Goal: Information Seeking & Learning: Compare options

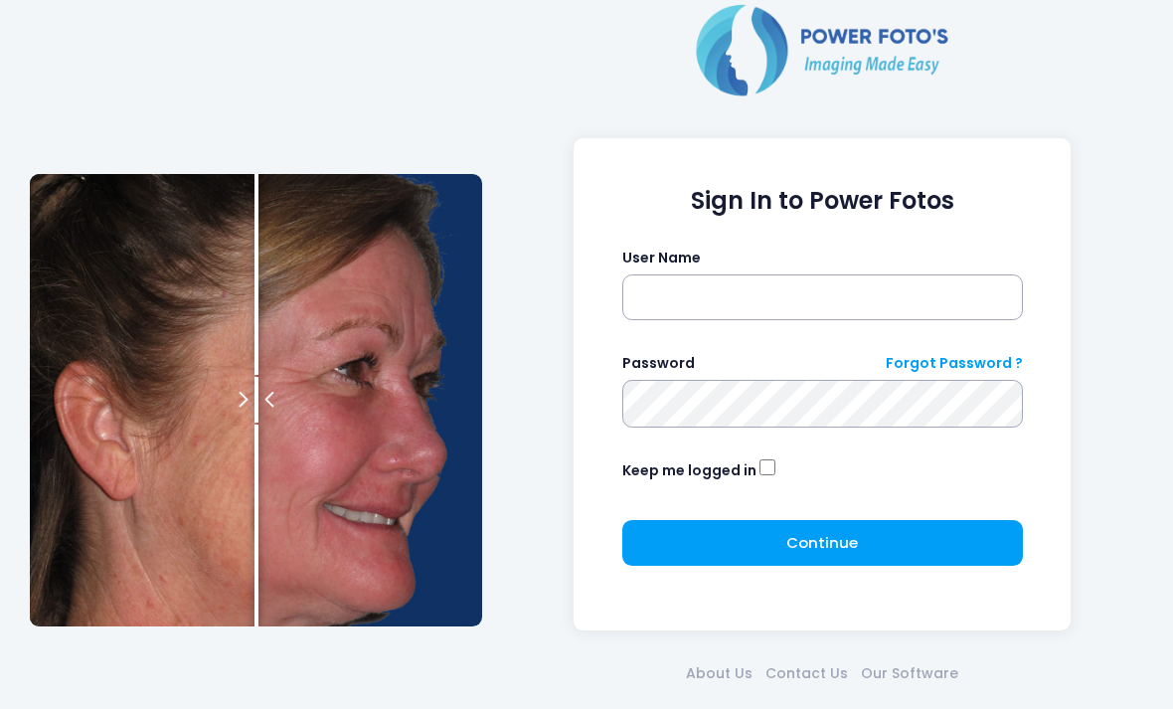
scroll to position [86, 0]
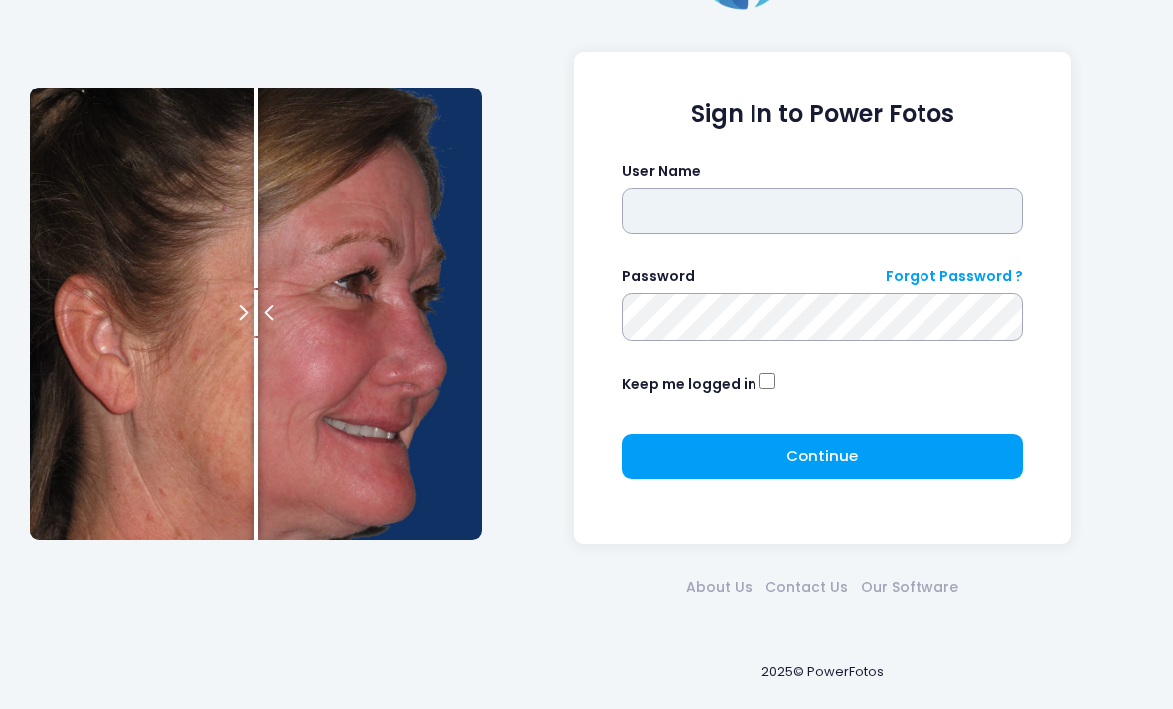
click at [873, 209] on input "text" at bounding box center [822, 211] width 401 height 46
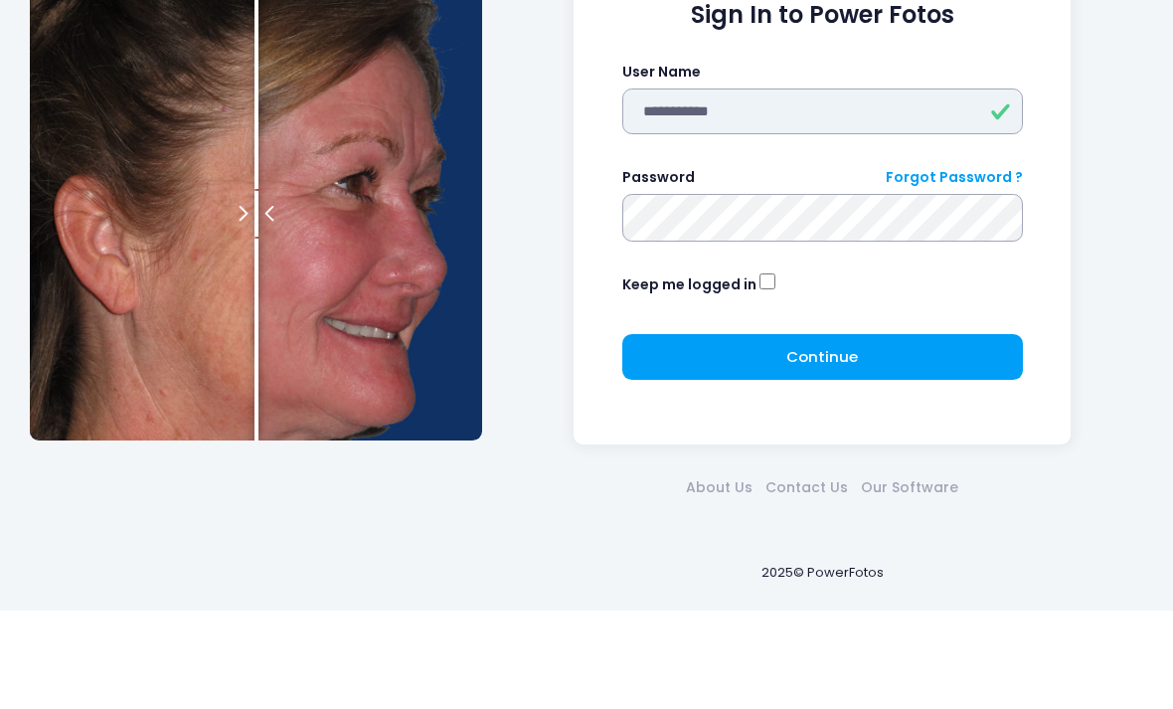
type input "**********"
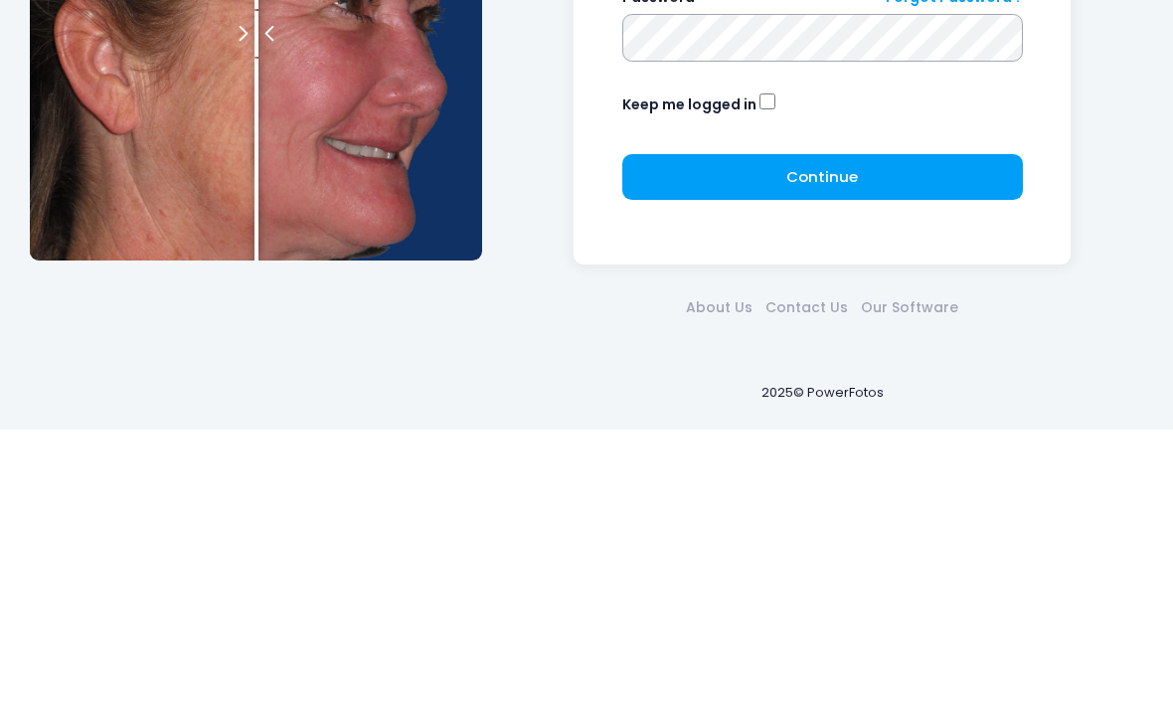
click at [983, 433] on button "Continue Please wait..." at bounding box center [822, 456] width 401 height 46
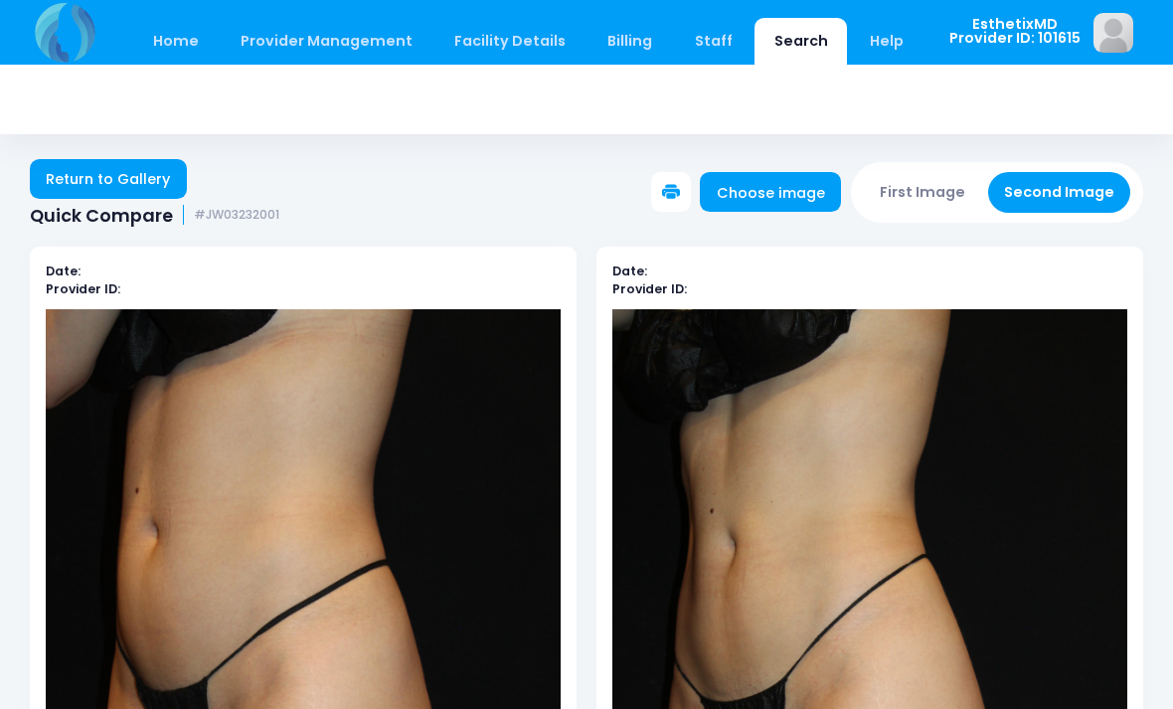
click at [77, 178] on link "Return to Gallery" at bounding box center [108, 179] width 157 height 40
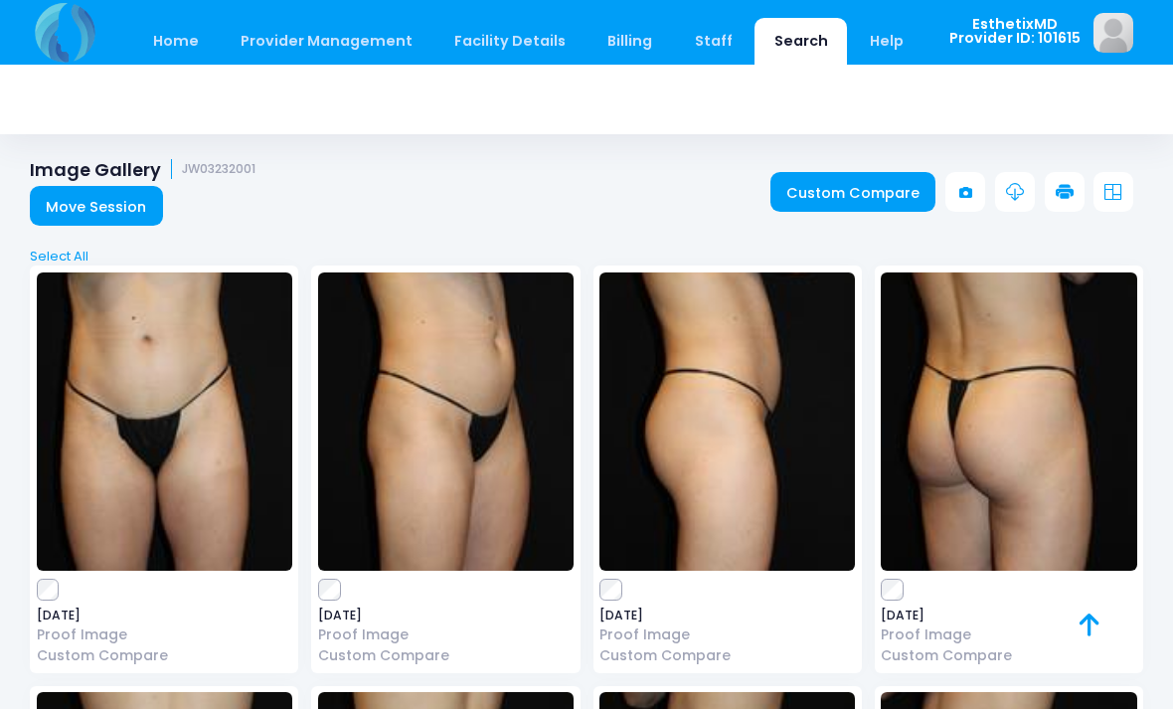
click at [175, 34] on link "Home" at bounding box center [175, 41] width 84 height 47
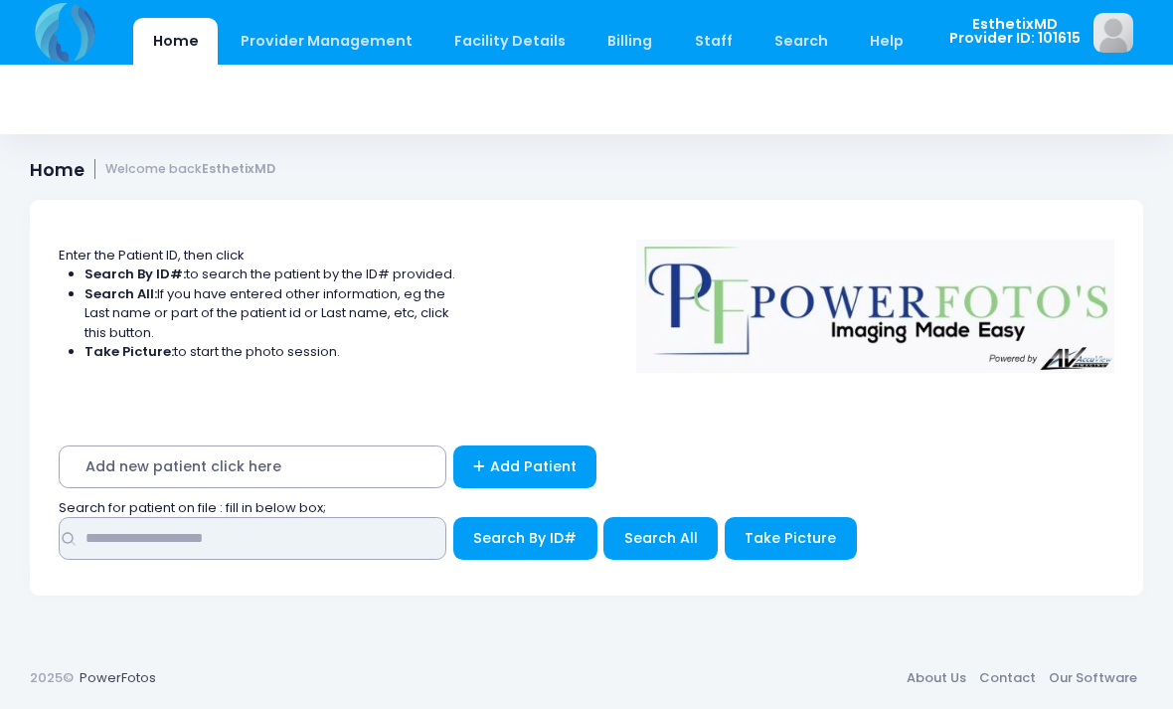
click at [81, 537] on input "text" at bounding box center [253, 538] width 388 height 43
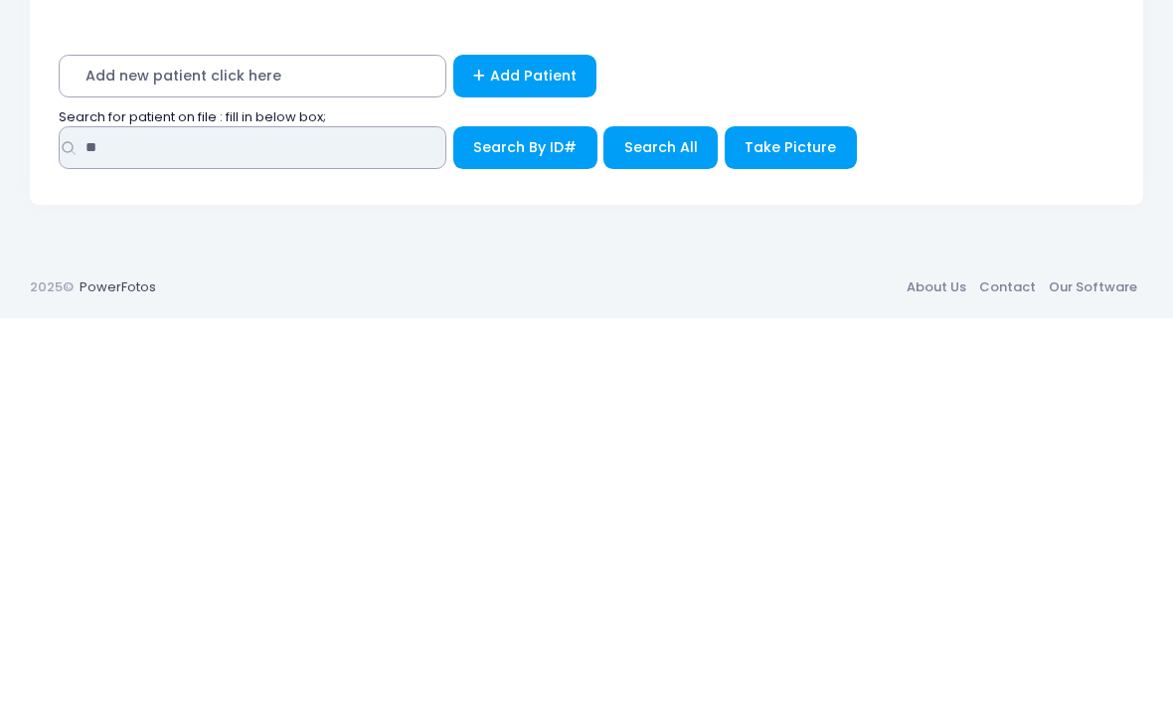
type input "**"
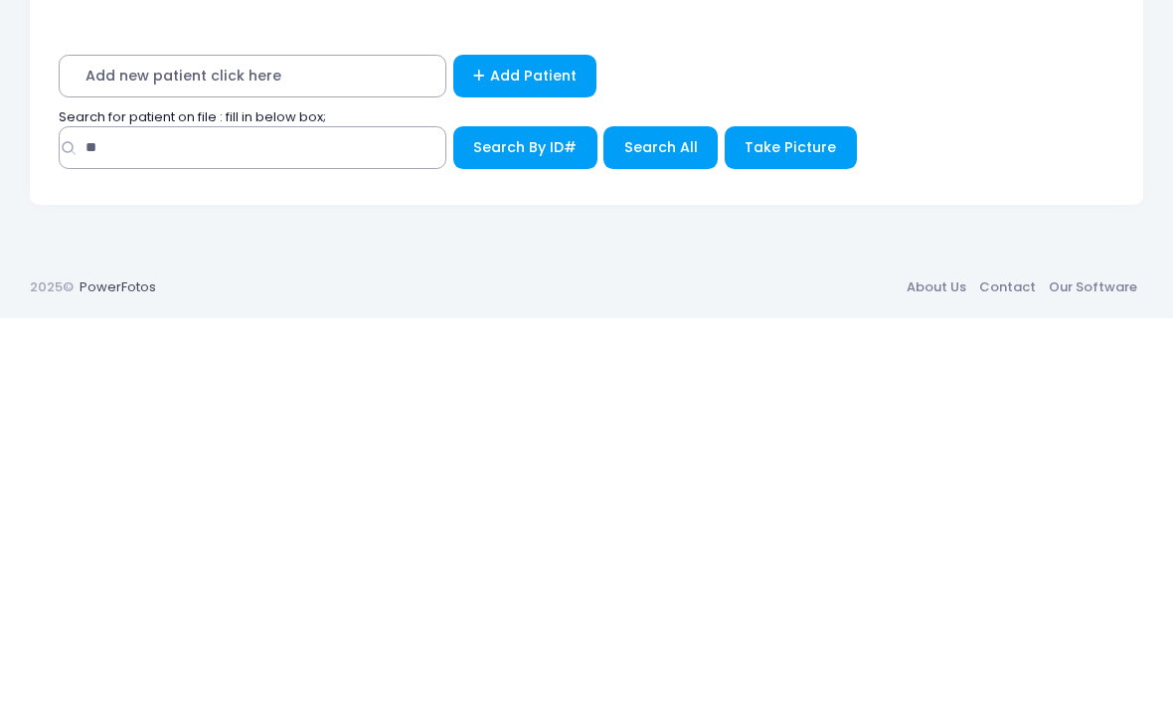
click at [671, 528] on span "Search All" at bounding box center [661, 538] width 74 height 20
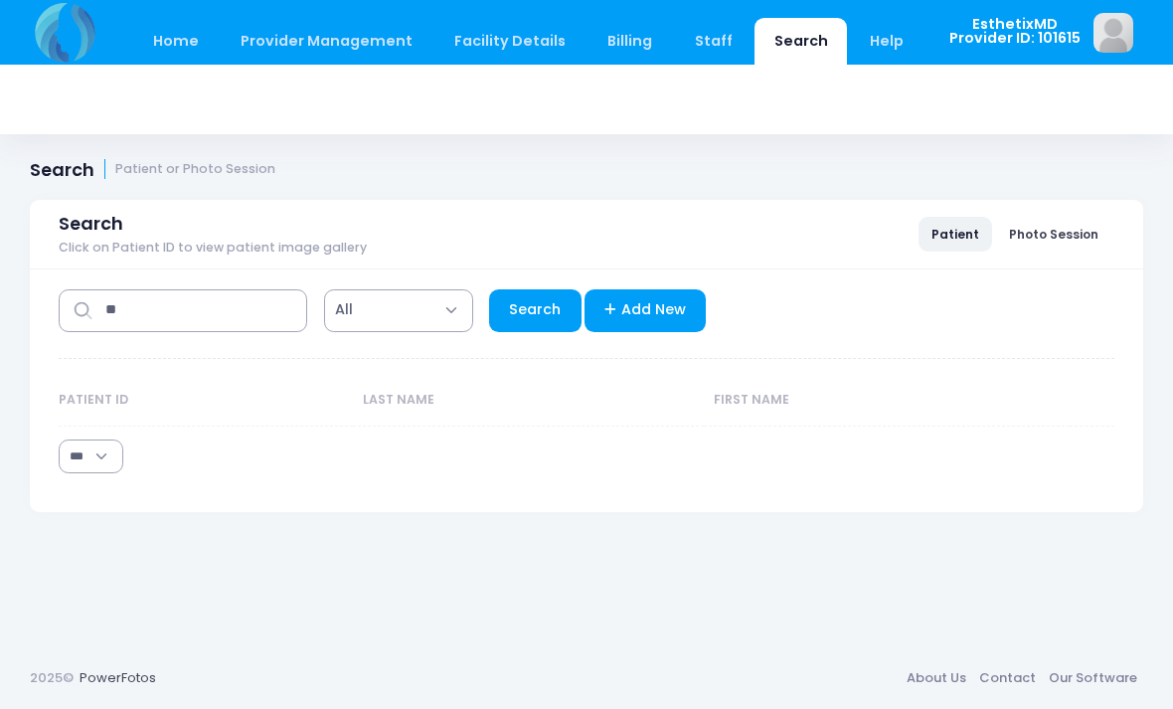
select select "***"
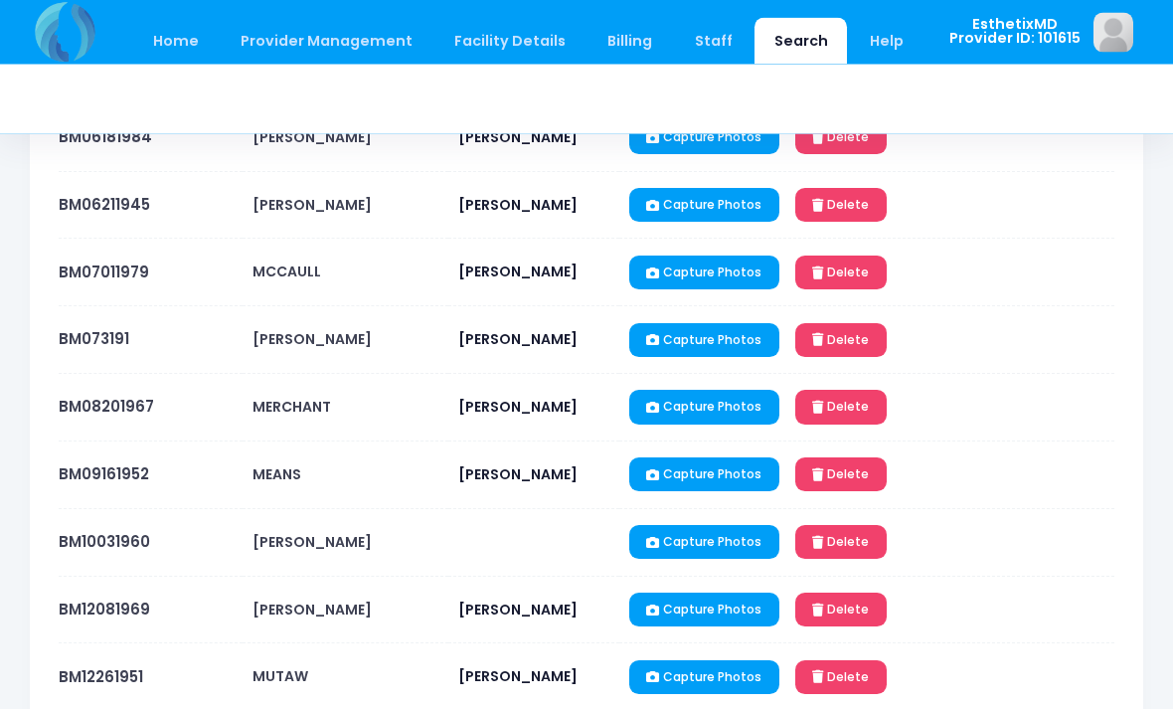
scroll to position [816, 0]
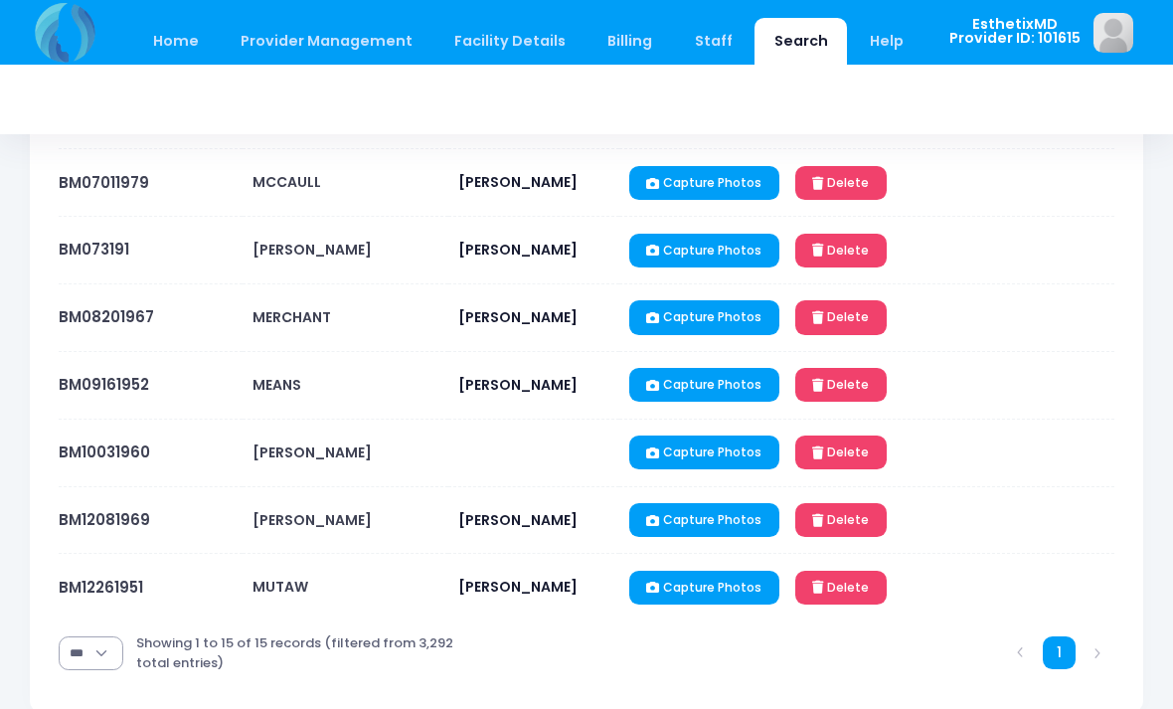
click at [73, 590] on link "BM12261951" at bounding box center [101, 586] width 84 height 21
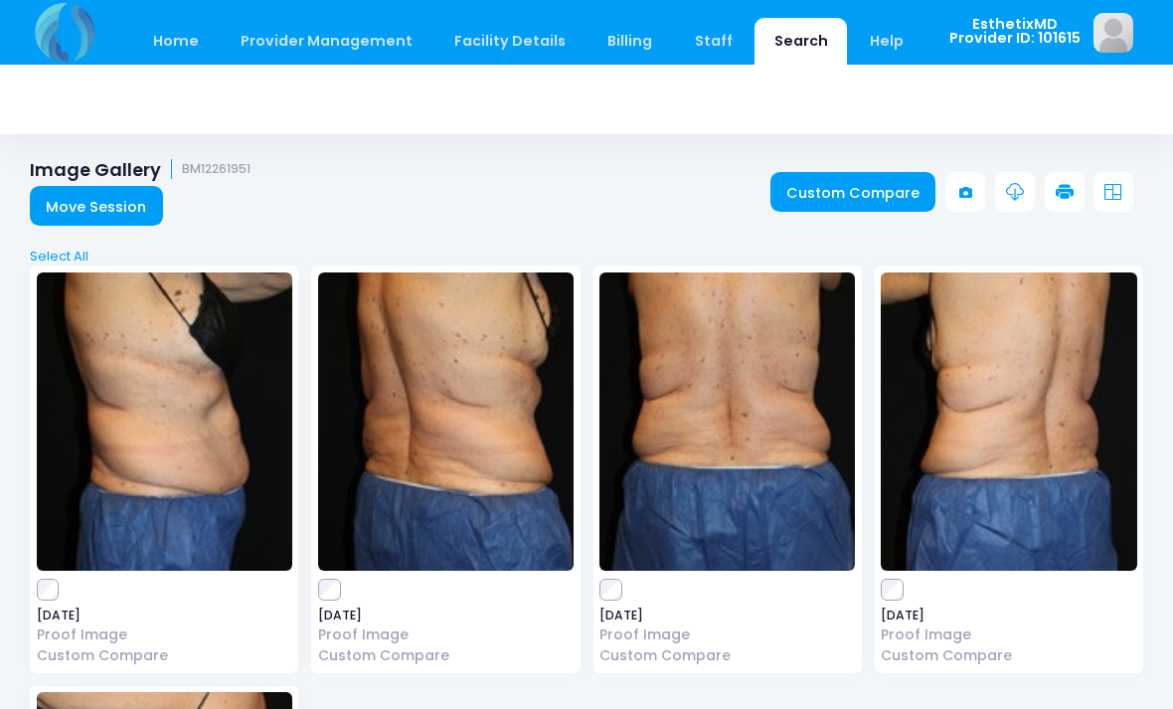
click at [854, 184] on link "Custom Compare" at bounding box center [853, 192] width 166 height 40
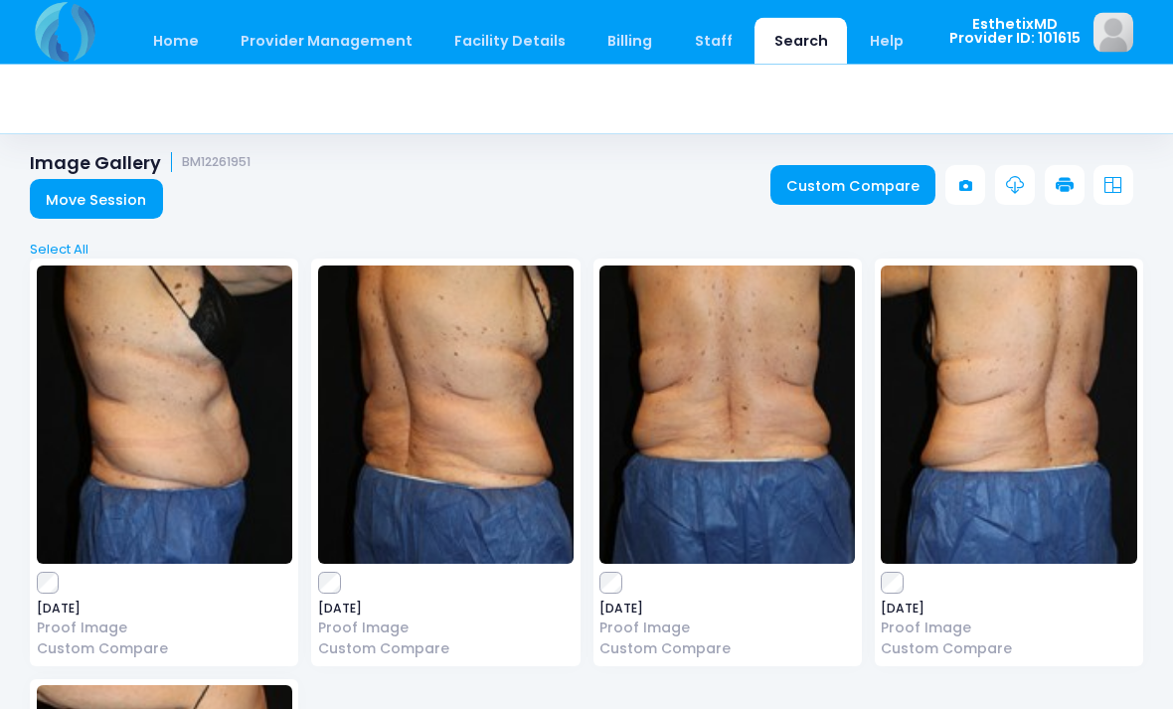
scroll to position [7, 0]
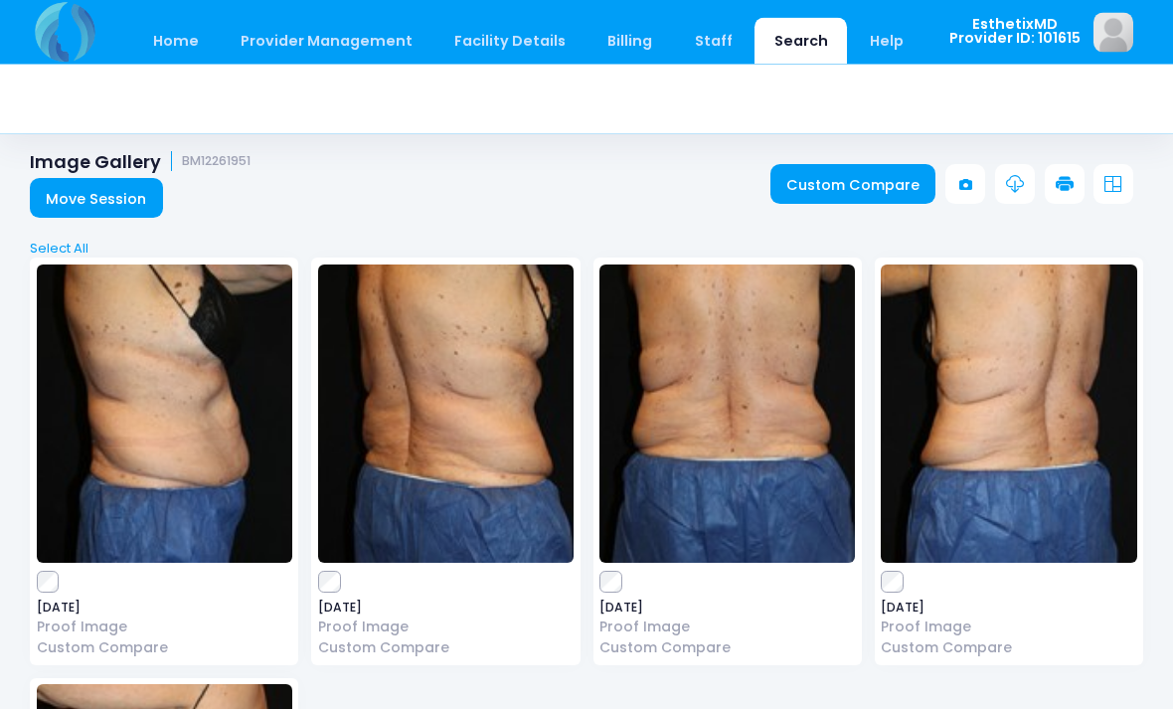
click at [867, 186] on link "Custom Compare" at bounding box center [853, 185] width 166 height 40
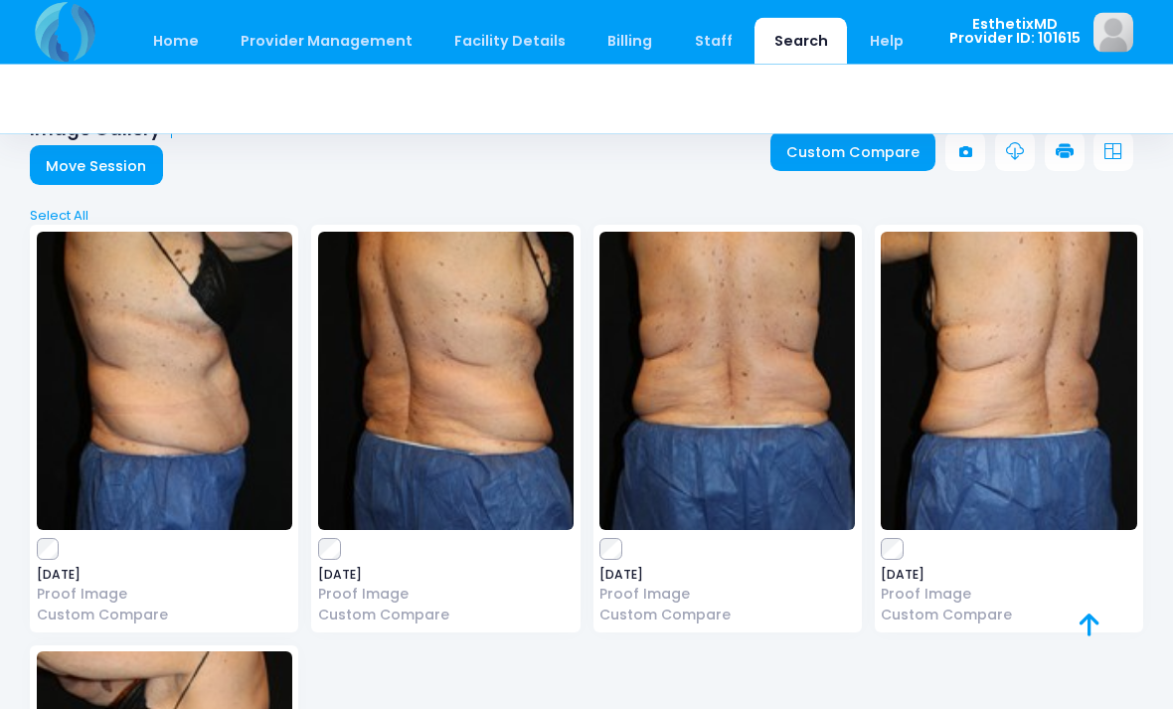
scroll to position [0, 0]
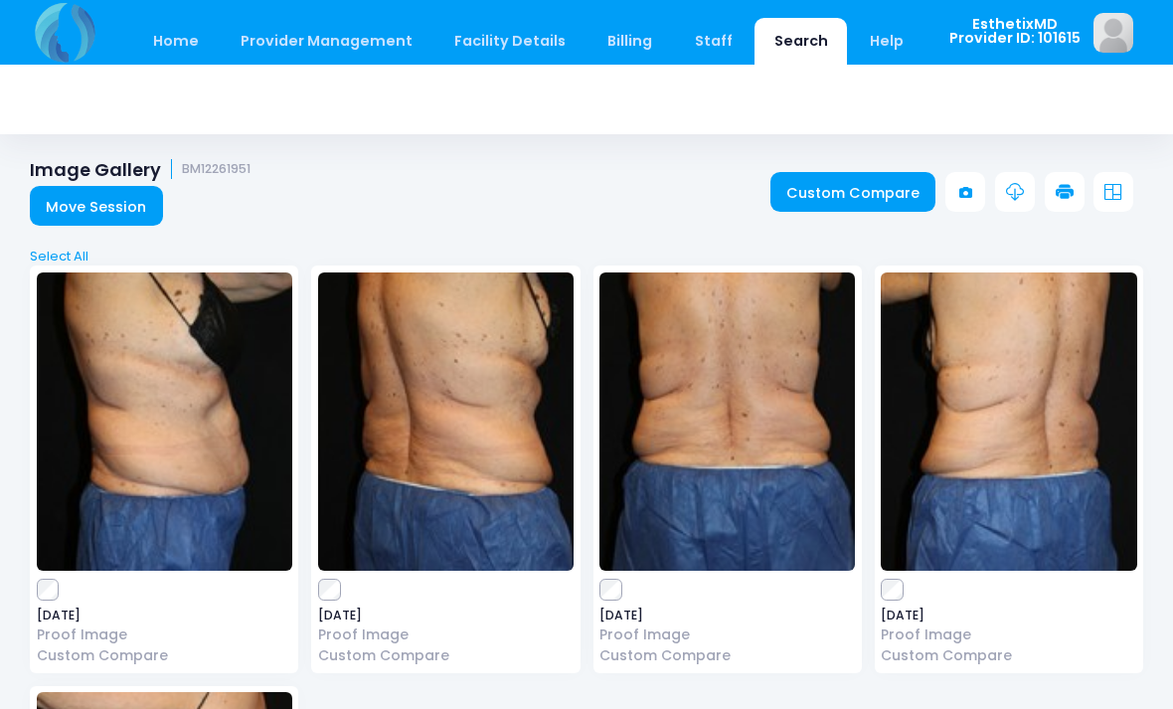
click at [880, 186] on link "Custom Compare" at bounding box center [853, 192] width 166 height 40
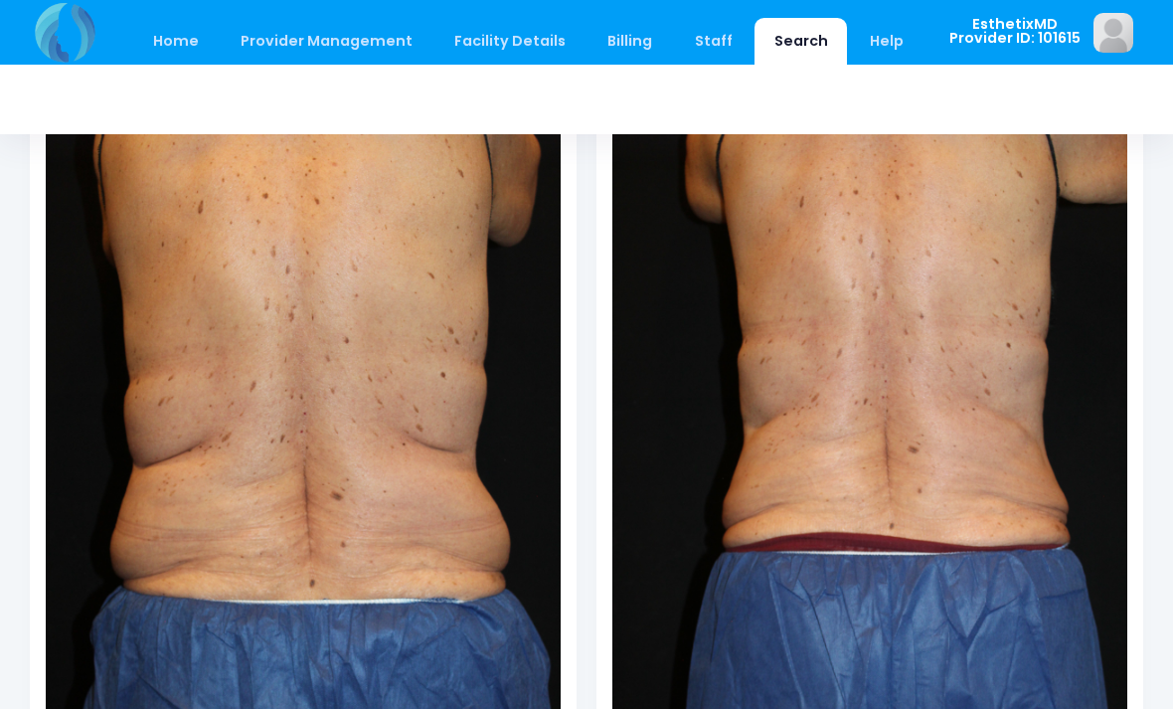
scroll to position [183, 0]
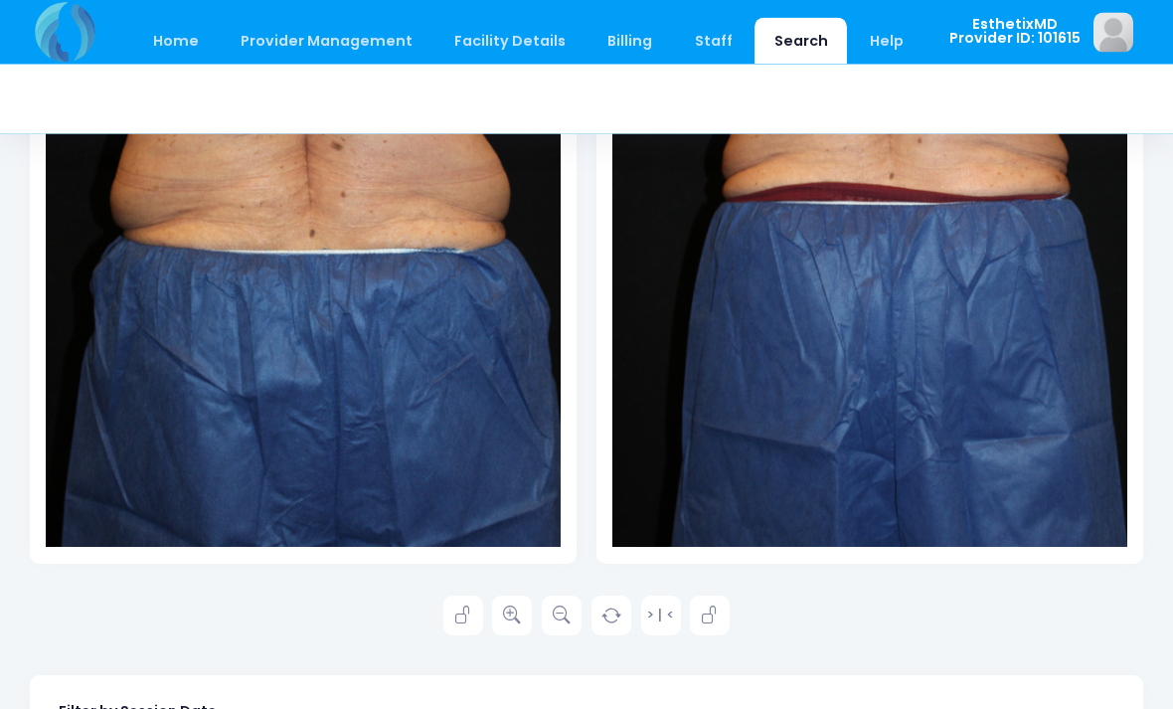
click at [507, 613] on icon at bounding box center [512, 616] width 18 height 18
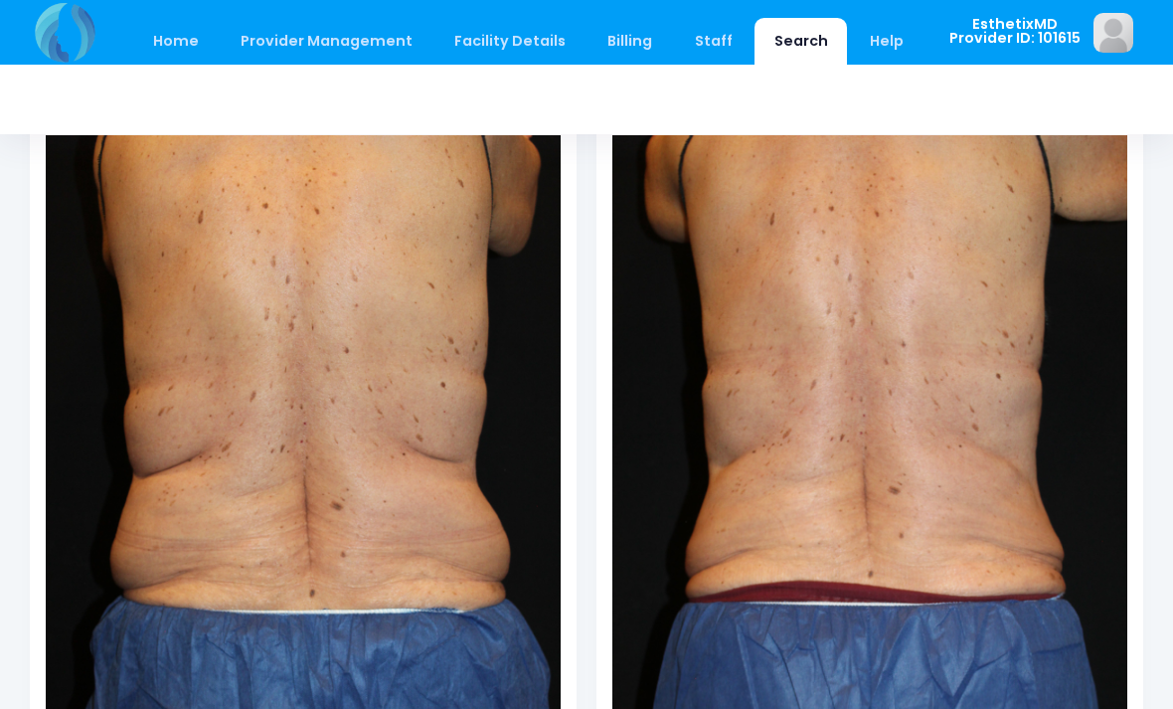
scroll to position [172, 0]
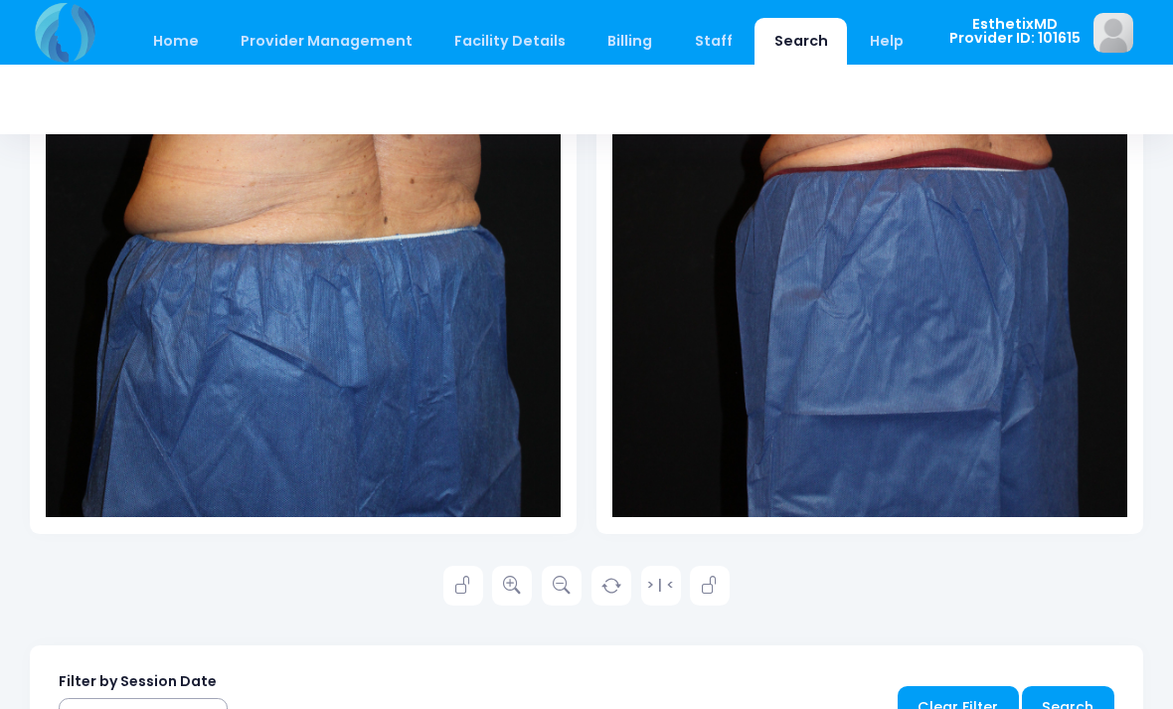
scroll to position [563, 0]
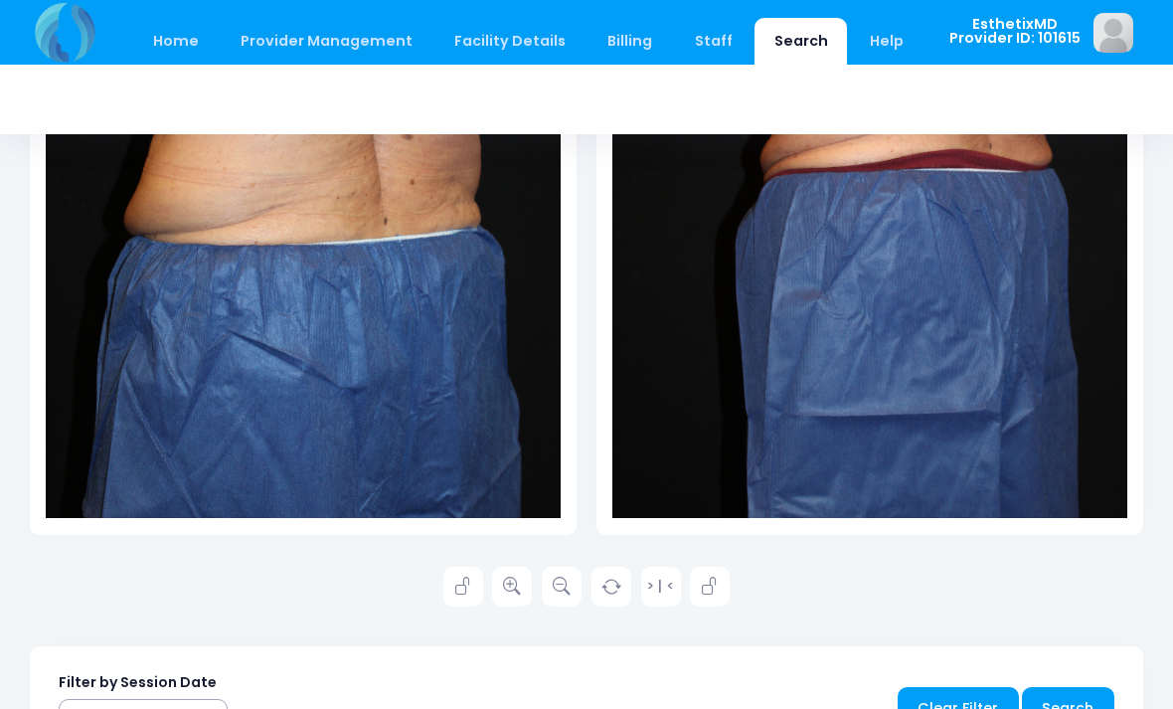
click at [509, 586] on icon at bounding box center [512, 586] width 18 height 18
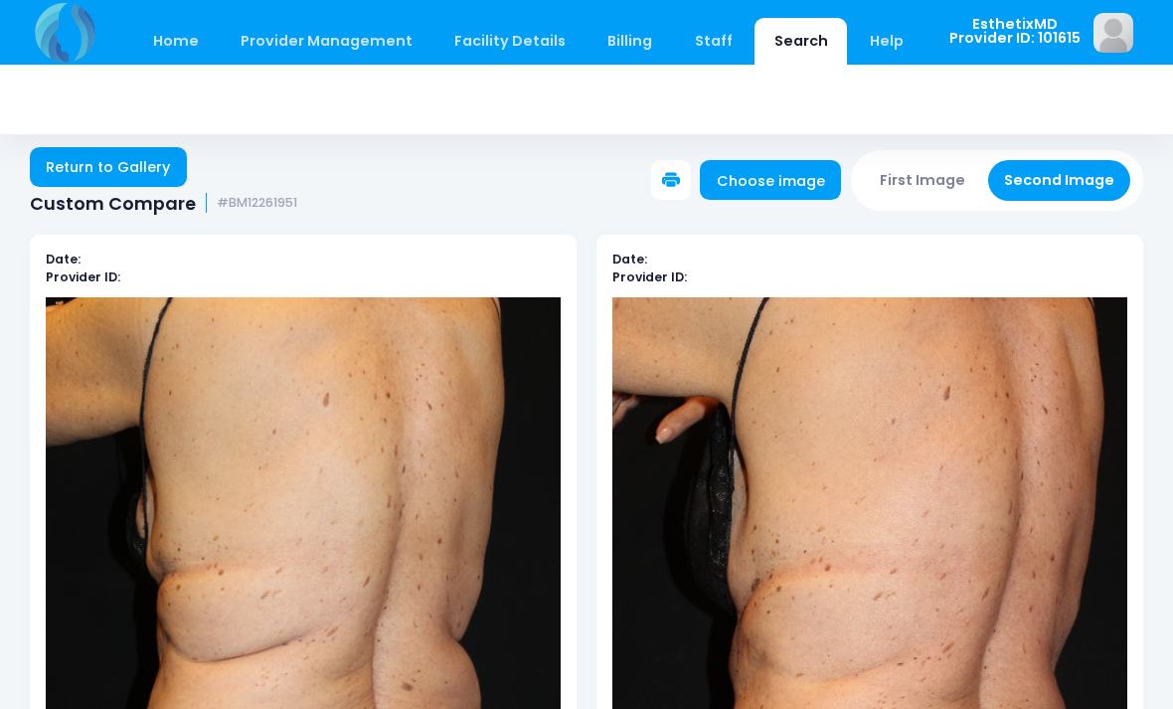
scroll to position [0, 0]
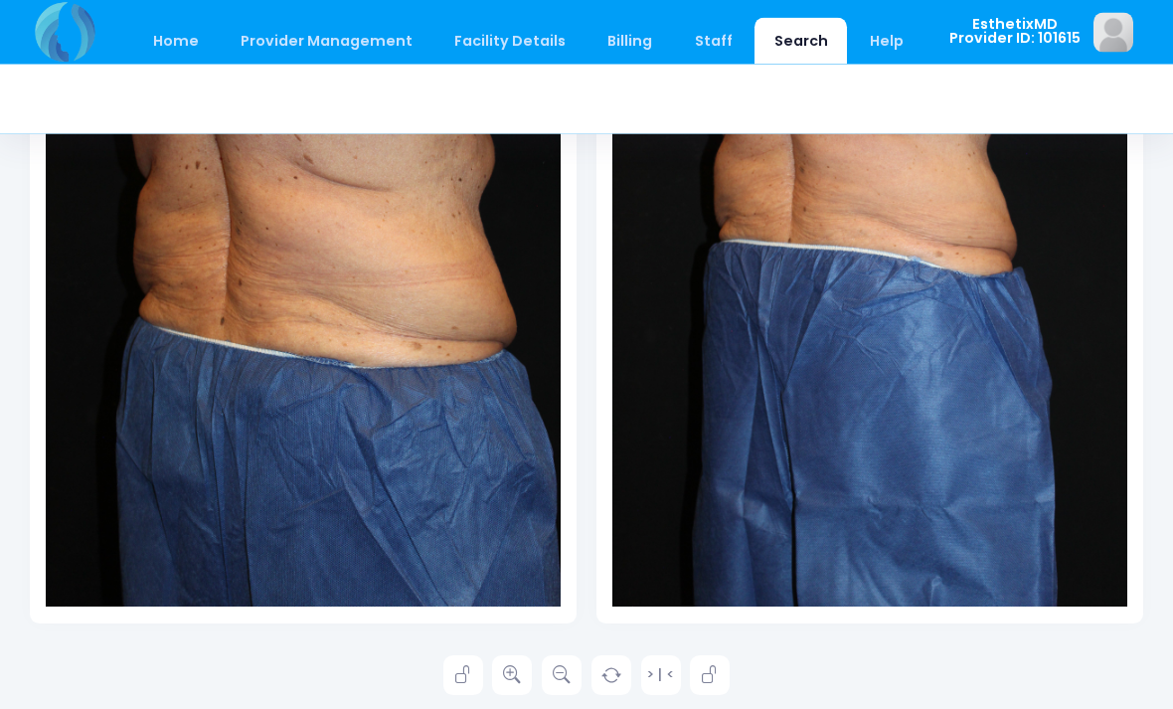
click at [507, 673] on icon at bounding box center [512, 676] width 18 height 18
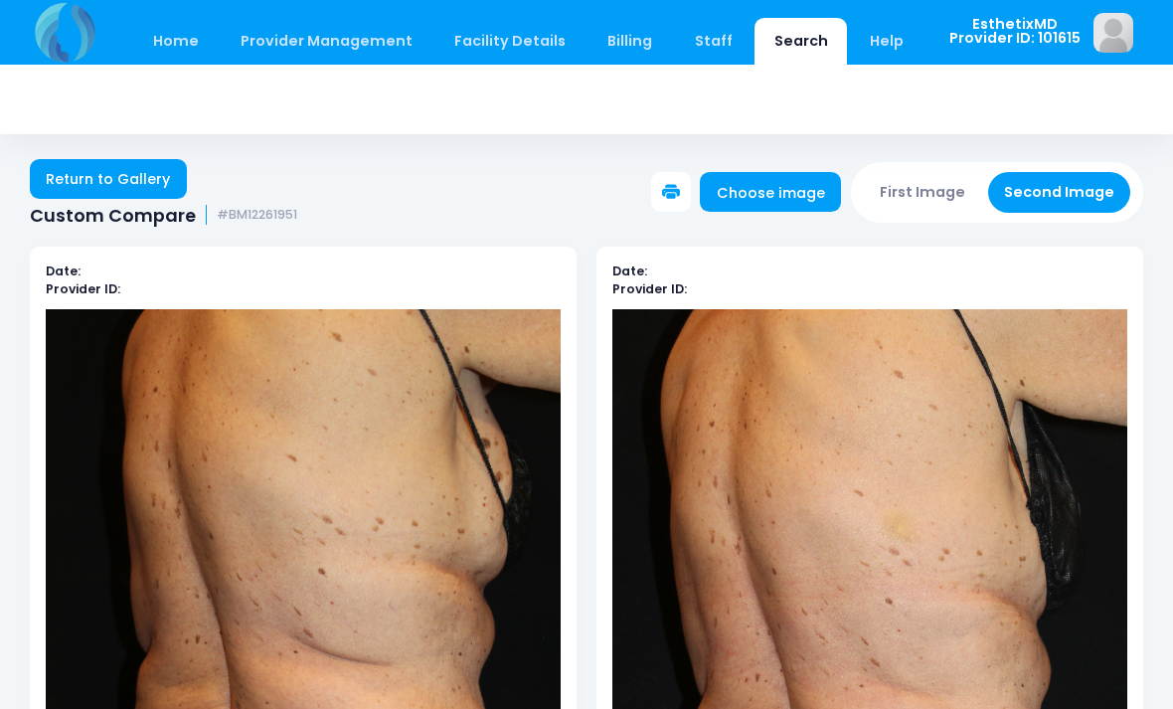
click at [90, 181] on link "Return to Gallery" at bounding box center [108, 179] width 157 height 40
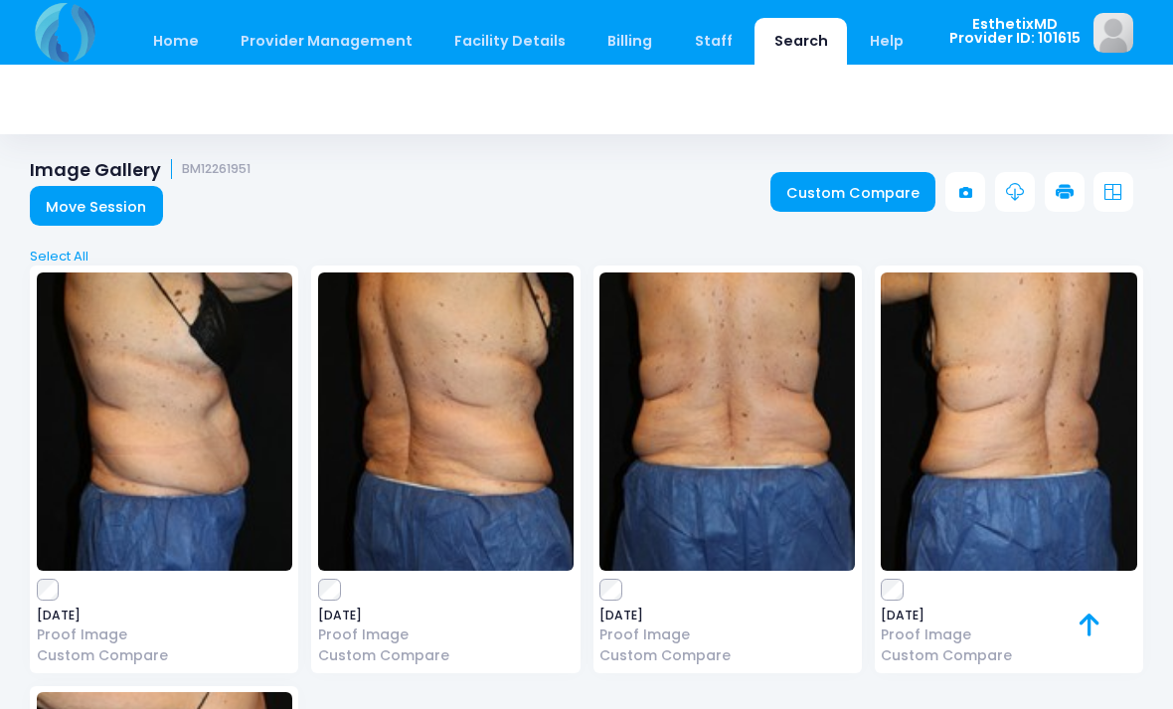
click at [69, 211] on link "Move Session" at bounding box center [96, 206] width 133 height 40
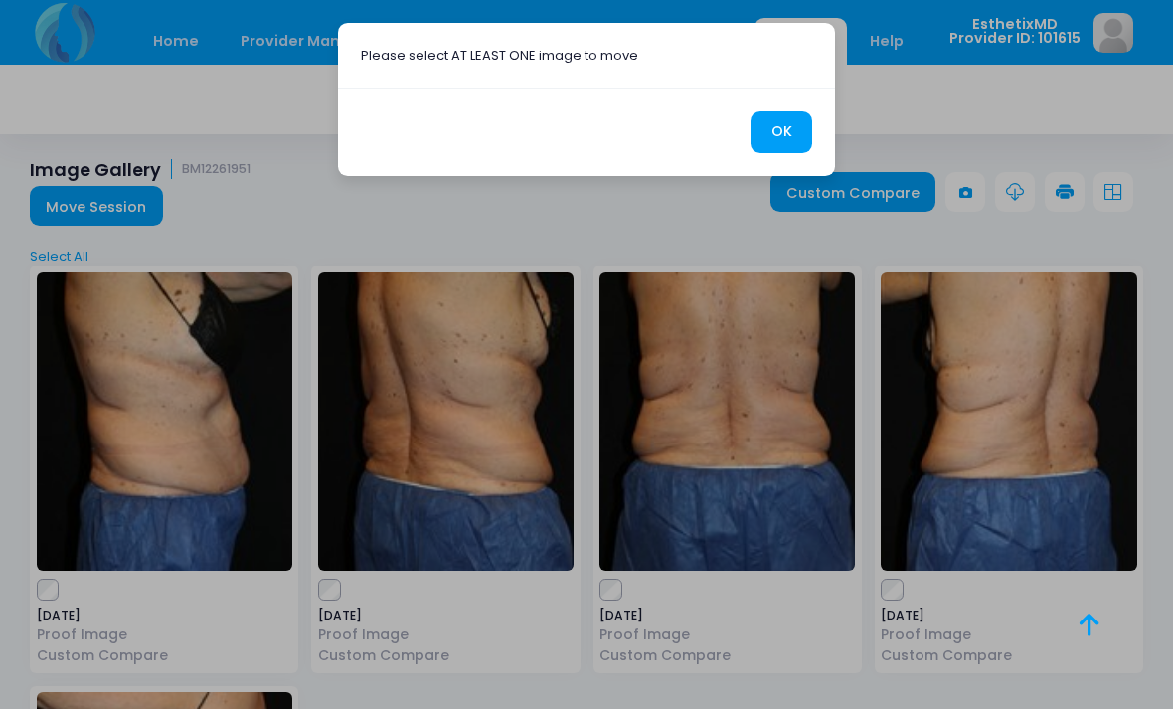
click at [785, 132] on button "OK" at bounding box center [781, 132] width 62 height 43
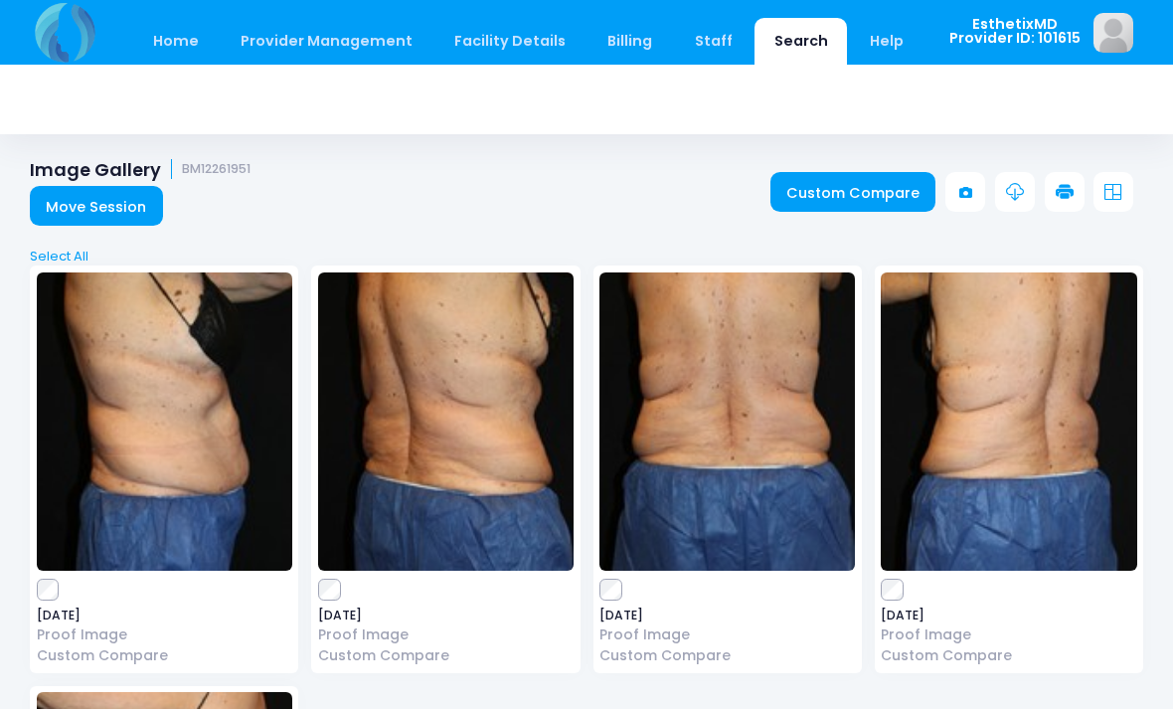
click at [868, 185] on link "Custom Compare" at bounding box center [853, 192] width 166 height 40
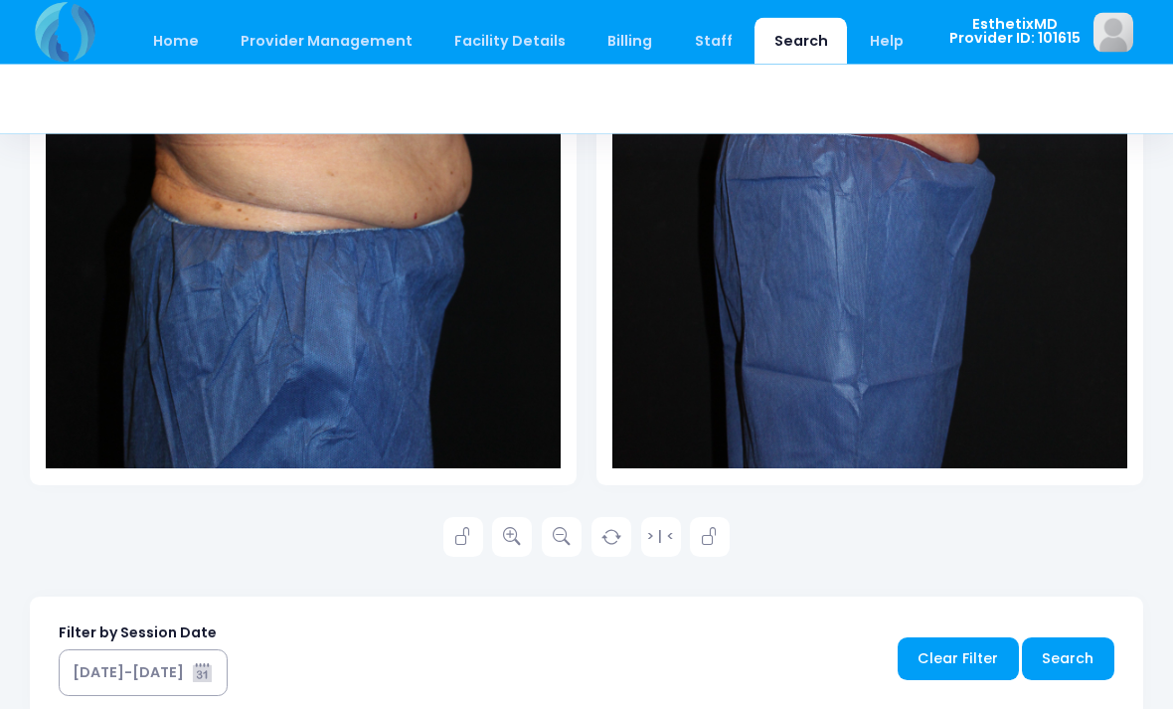
scroll to position [629, 0]
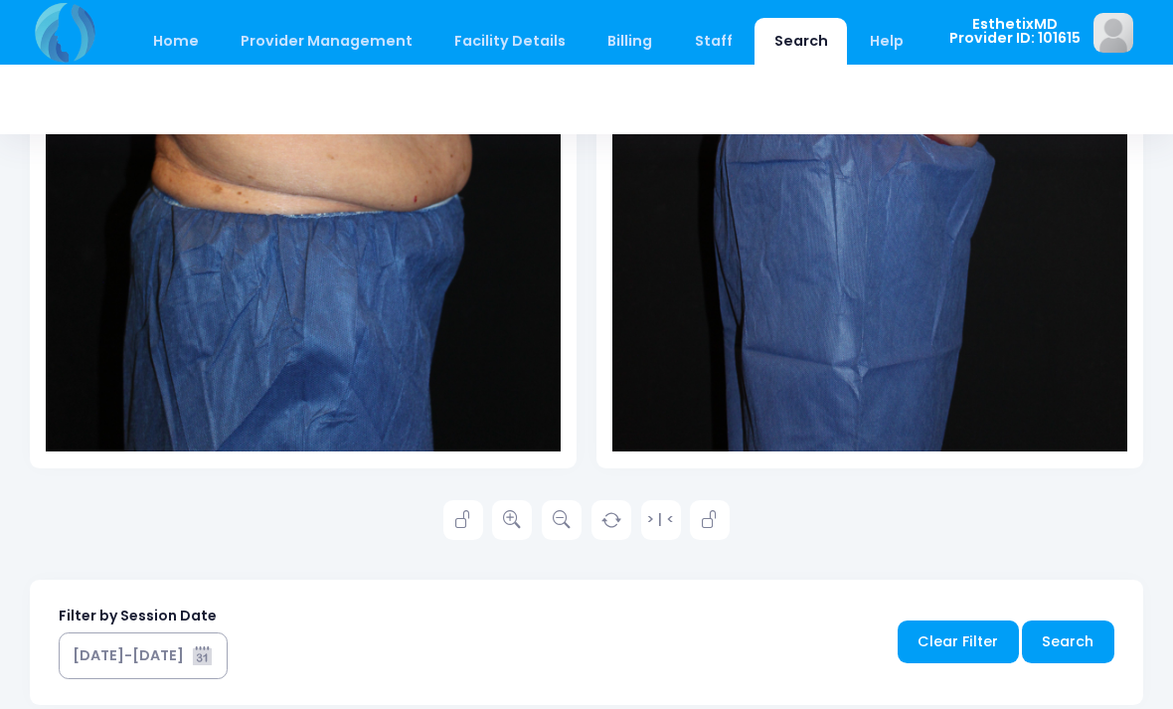
click at [509, 511] on icon at bounding box center [512, 520] width 18 height 18
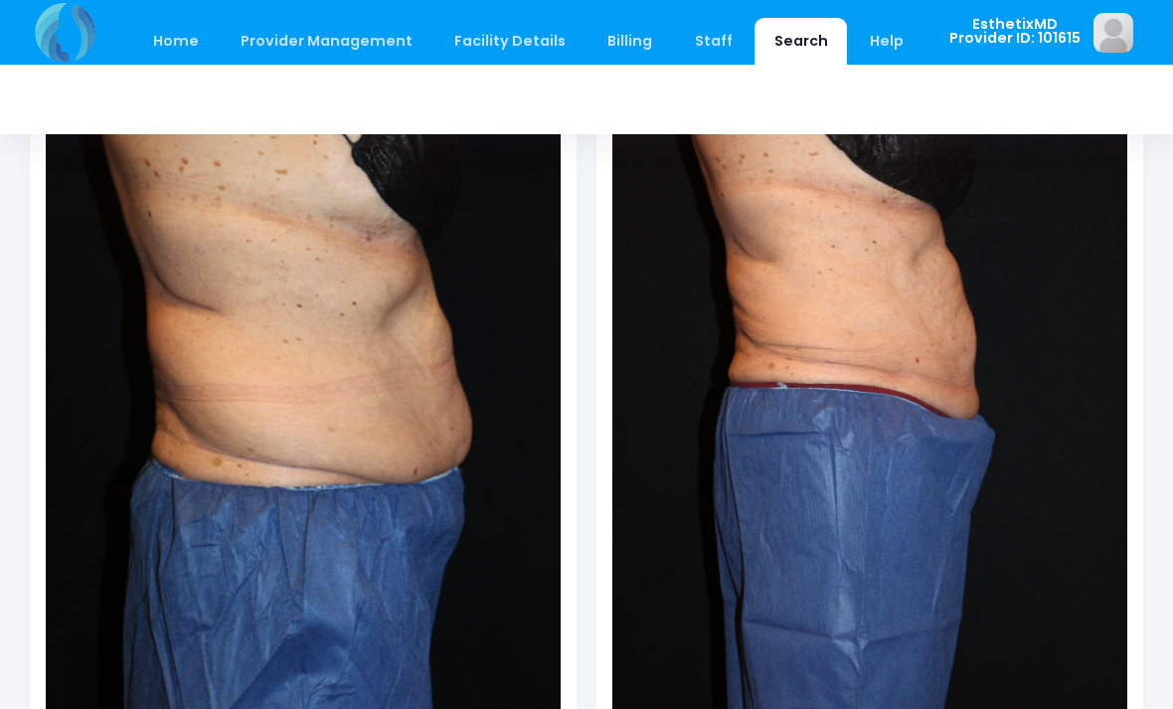
scroll to position [323, 0]
